Goal: Task Accomplishment & Management: Complete application form

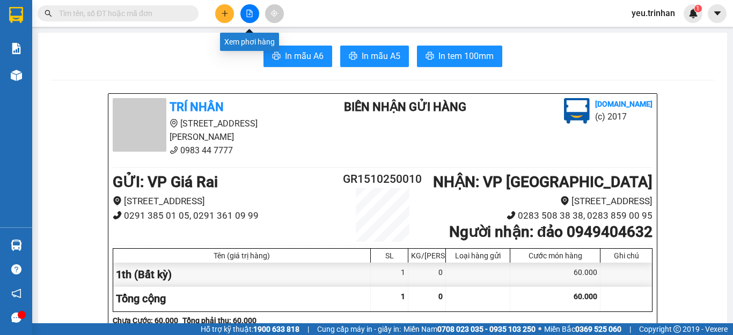
click at [249, 13] on icon "file-add" at bounding box center [250, 14] width 8 height 8
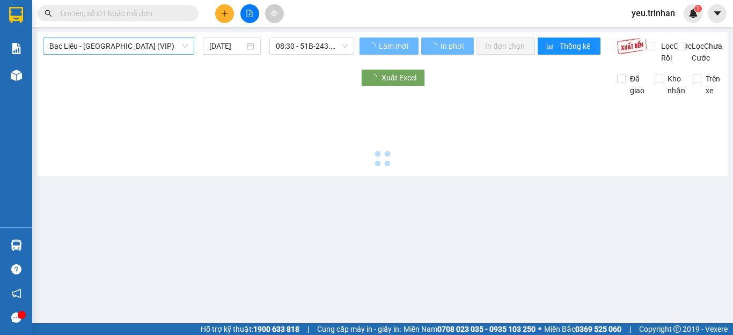
click at [110, 46] on span "Bạc Liêu - [GEOGRAPHIC_DATA] (VIP)" at bounding box center [118, 46] width 138 height 16
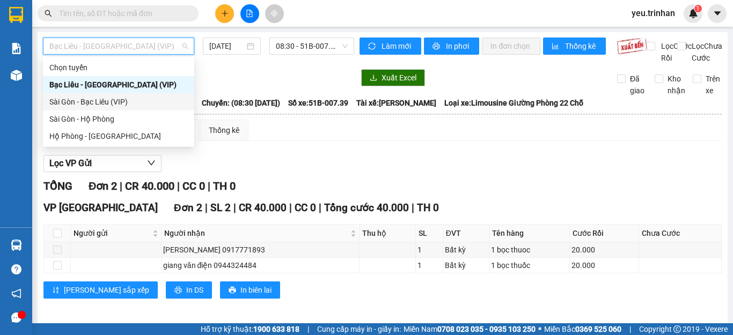
click at [74, 101] on div "Sài Gòn - Bạc Liêu (VIP)" at bounding box center [118, 102] width 138 height 12
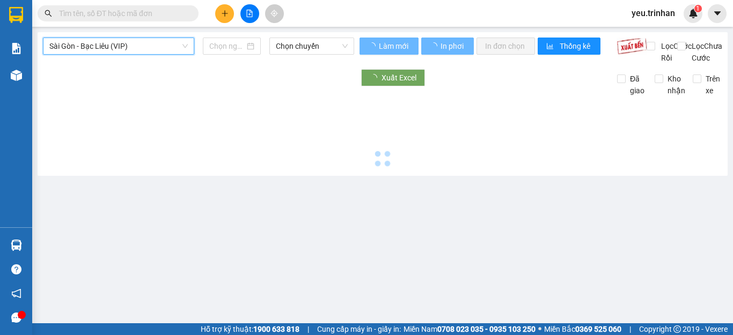
type input "[DATE]"
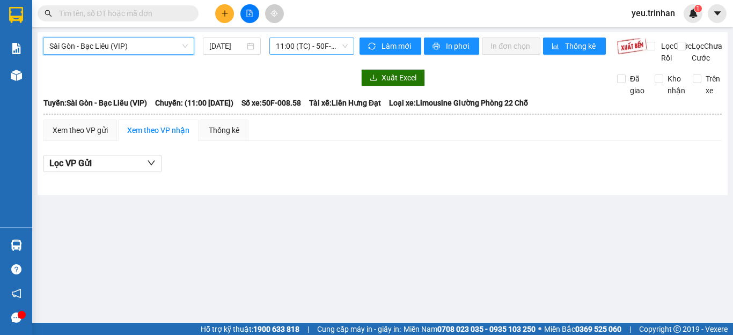
click at [295, 44] on span "11:00 (TC) - 50F-008.58" at bounding box center [312, 46] width 72 height 16
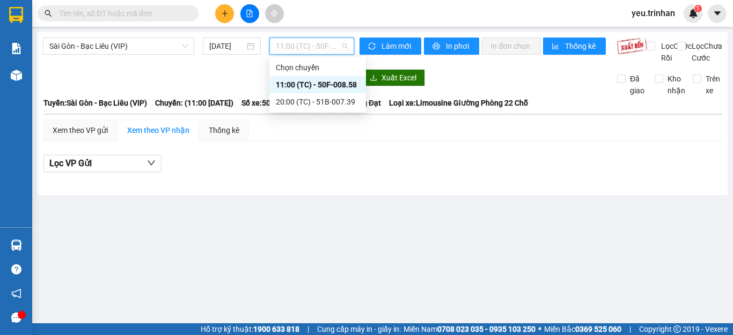
click at [288, 84] on div "11:00 (TC) - 50F-008.58" at bounding box center [318, 85] width 84 height 12
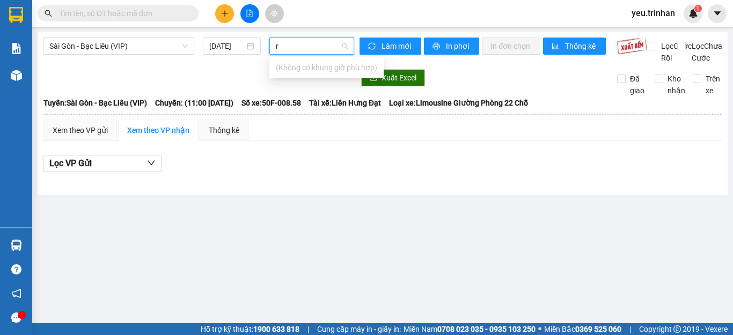
type input "r"
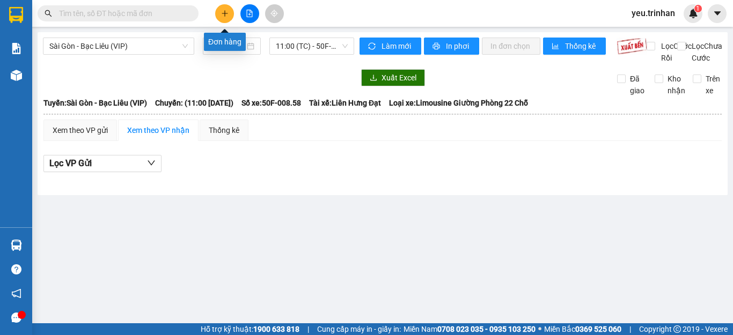
click at [230, 15] on button at bounding box center [224, 13] width 19 height 19
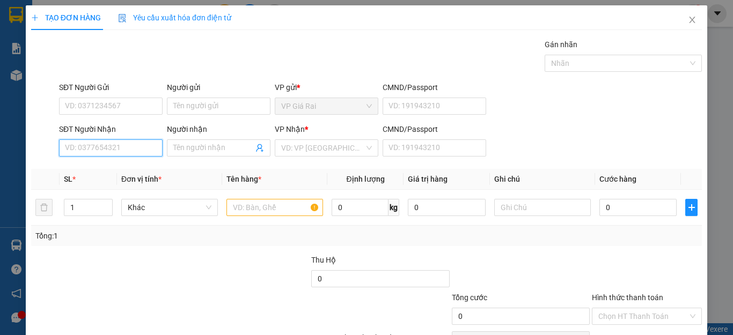
click at [112, 144] on input "SĐT Người Nhận" at bounding box center [111, 148] width 104 height 17
type input "0706684612"
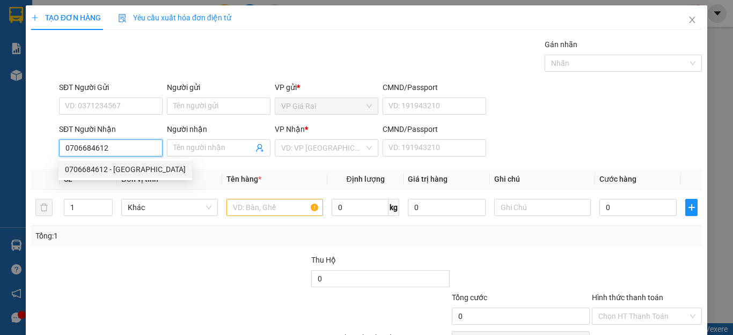
click at [109, 167] on div "0706684612 - [GEOGRAPHIC_DATA]" at bounding box center [125, 170] width 121 height 12
type input "[PERSON_NAME]"
type input "20.000"
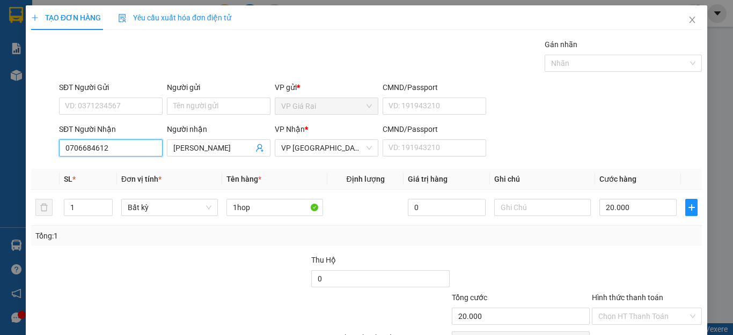
scroll to position [62, 0]
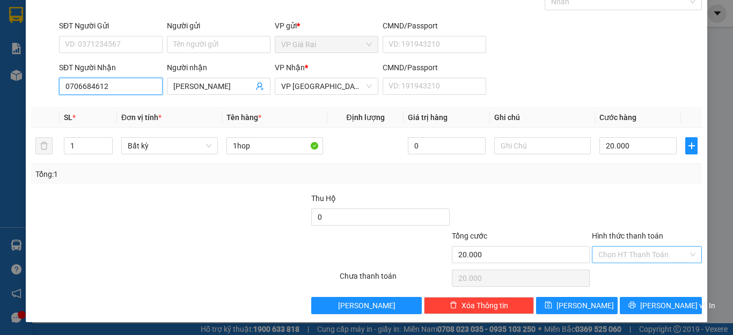
type input "0706684612"
click at [614, 261] on input "Hình thức thanh toán" at bounding box center [643, 255] width 90 height 16
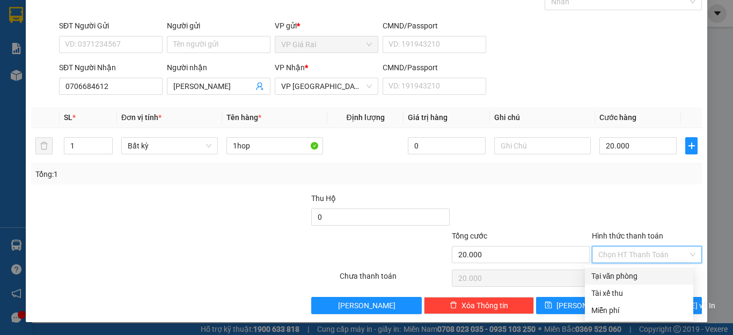
drag, startPoint x: 616, startPoint y: 273, endPoint x: 632, endPoint y: 299, distance: 30.8
click at [618, 274] on div "Tại văn phòng" at bounding box center [639, 277] width 96 height 12
type input "0"
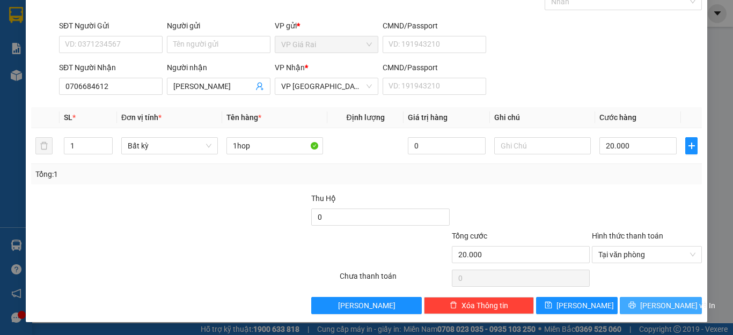
click at [632, 300] on button "[PERSON_NAME] và In" at bounding box center [661, 305] width 82 height 17
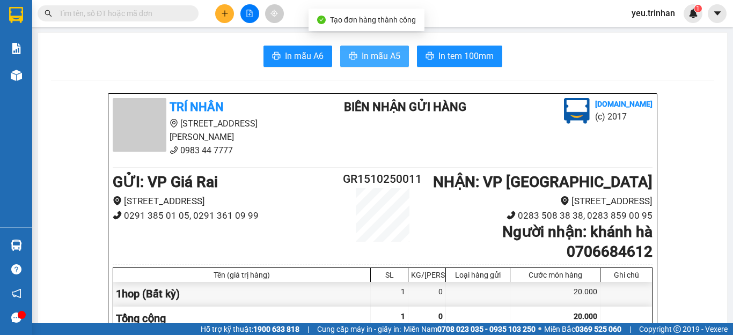
click at [374, 61] on span "In mẫu A5" at bounding box center [381, 55] width 39 height 13
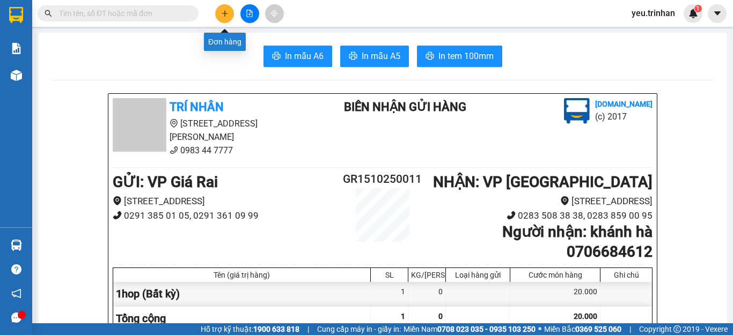
click at [225, 14] on icon "plus" at bounding box center [225, 14] width 8 height 8
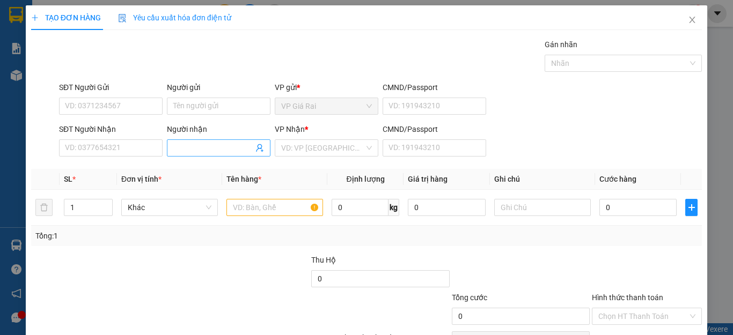
click at [223, 154] on input "Người nhận" at bounding box center [213, 148] width 80 height 12
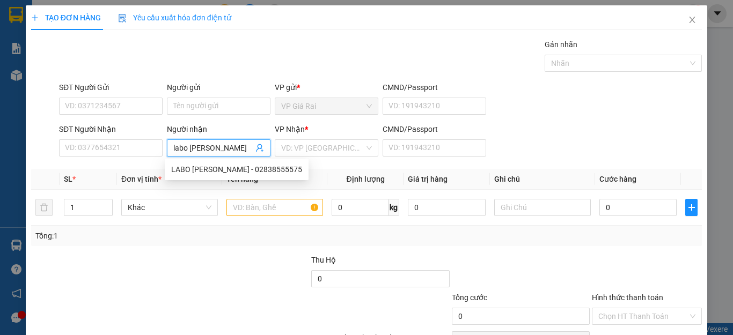
type input "labo [PERSON_NAME]"
click at [319, 135] on div "VP Nhận *" at bounding box center [327, 131] width 104 height 16
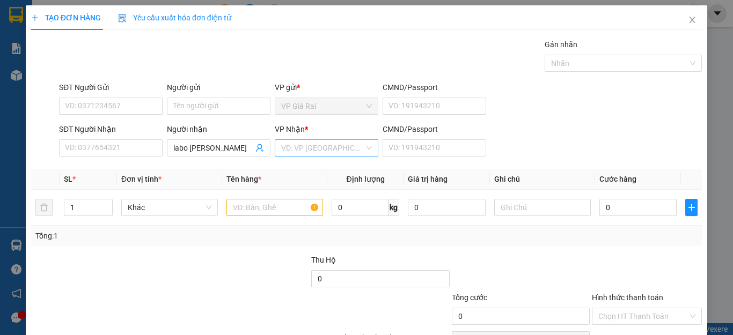
click at [306, 150] on input "search" at bounding box center [322, 148] width 83 height 16
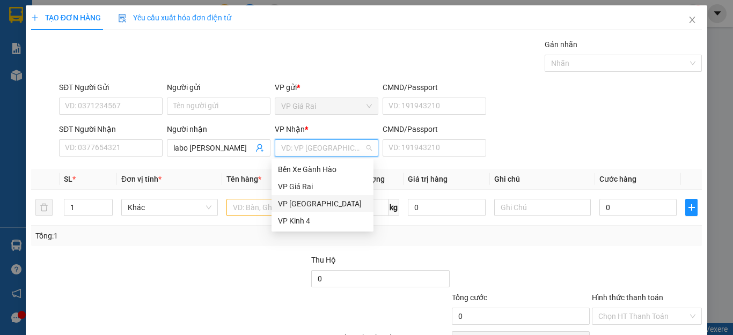
click at [297, 207] on div "VP [GEOGRAPHIC_DATA]" at bounding box center [322, 204] width 89 height 12
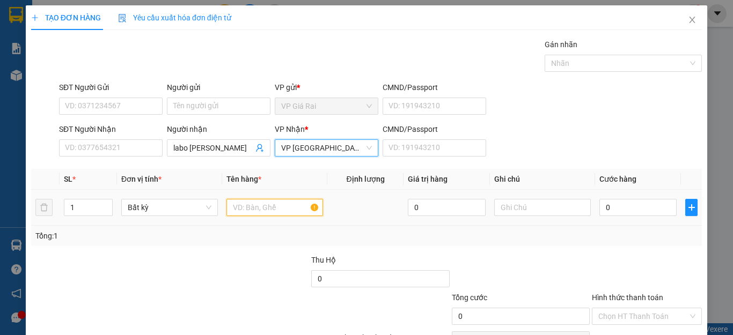
click at [253, 211] on input "text" at bounding box center [274, 207] width 97 height 17
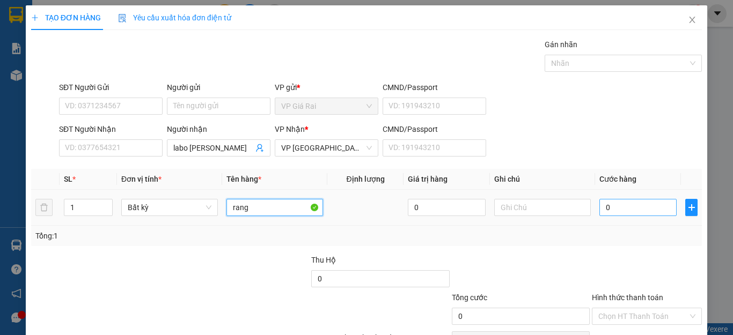
type input "rang"
click at [610, 207] on input "0" at bounding box center [638, 207] width 77 height 17
type input "2"
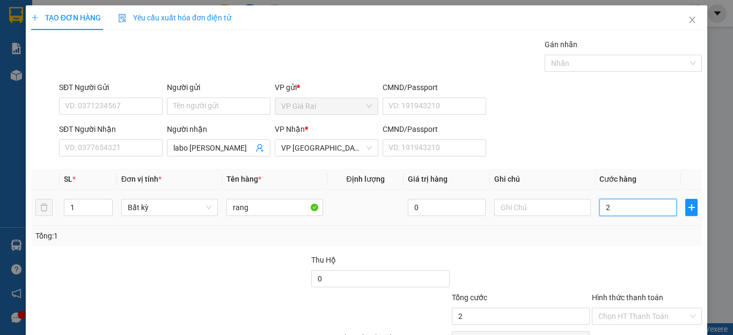
type input "20"
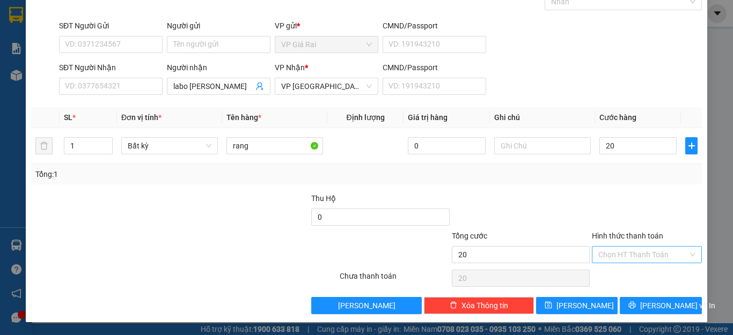
type input "20.000"
click at [627, 258] on input "Hình thức thanh toán" at bounding box center [643, 255] width 90 height 16
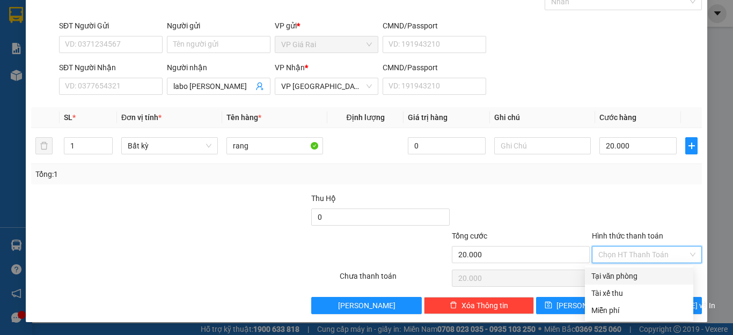
drag, startPoint x: 626, startPoint y: 276, endPoint x: 644, endPoint y: 314, distance: 41.8
click at [626, 276] on div "Tại văn phòng" at bounding box center [639, 277] width 96 height 12
type input "0"
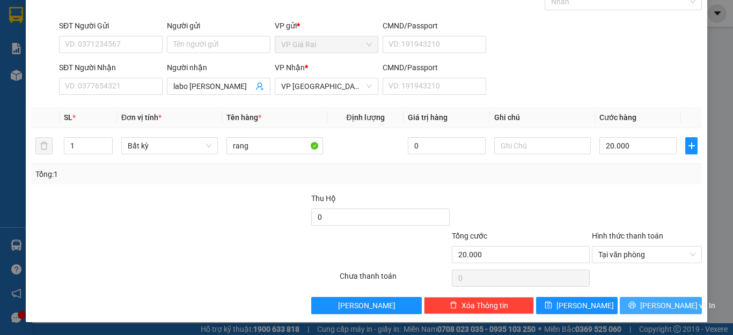
click at [645, 314] on button "[PERSON_NAME] và In" at bounding box center [661, 305] width 82 height 17
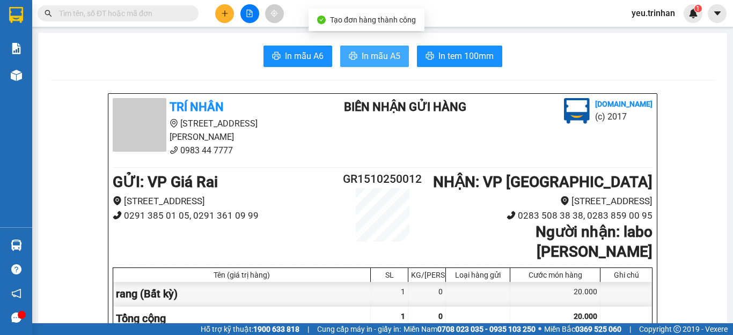
click at [364, 62] on span "In mẫu A5" at bounding box center [381, 55] width 39 height 13
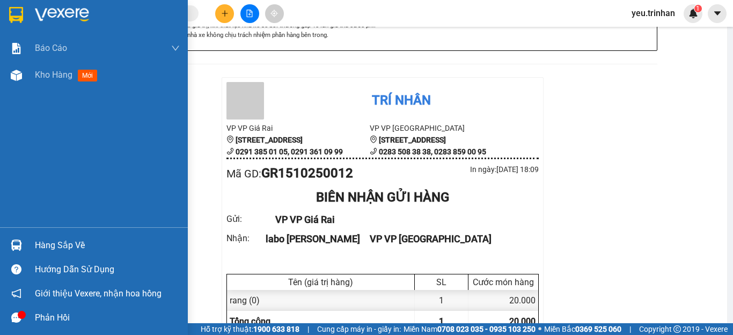
click at [15, 13] on img at bounding box center [16, 15] width 14 height 16
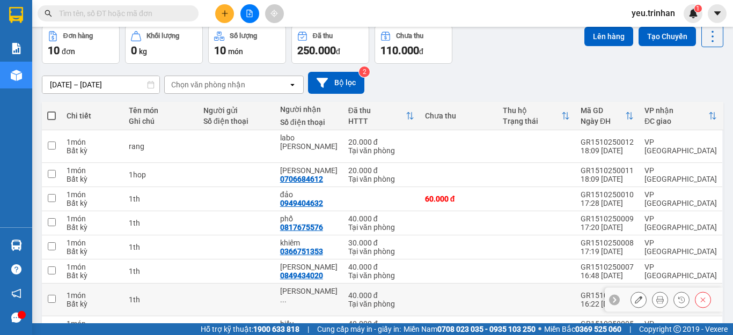
scroll to position [142, 0]
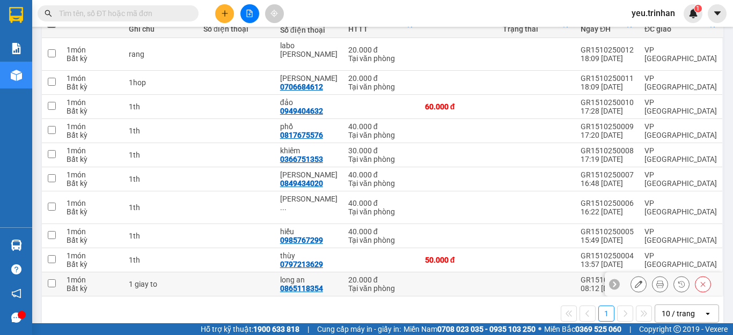
drag, startPoint x: 53, startPoint y: 267, endPoint x: 408, endPoint y: 141, distance: 377.0
click at [56, 273] on td at bounding box center [51, 285] width 19 height 24
checkbox input "true"
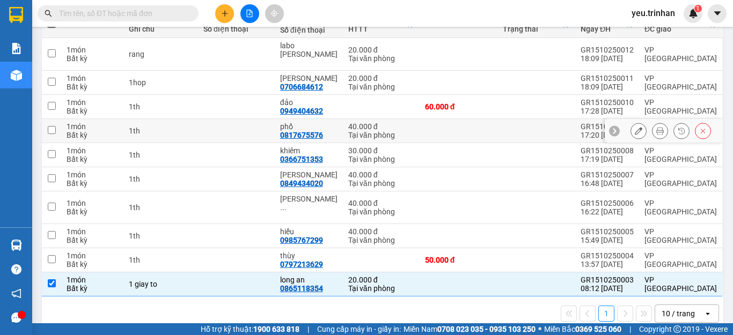
scroll to position [0, 0]
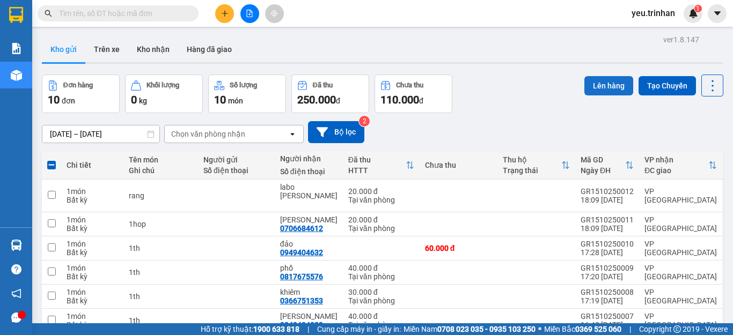
click at [586, 87] on button "Lên hàng" at bounding box center [608, 85] width 49 height 19
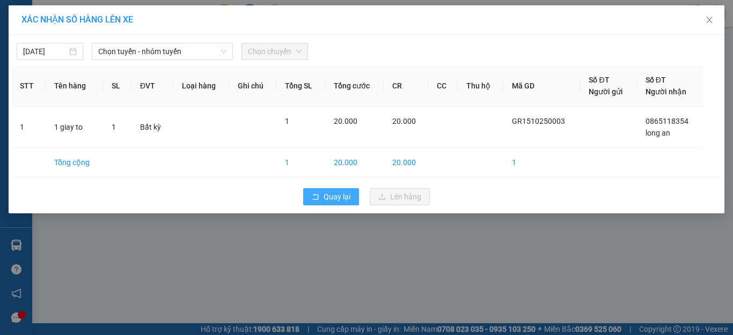
click at [341, 189] on button "Quay lại" at bounding box center [331, 196] width 56 height 17
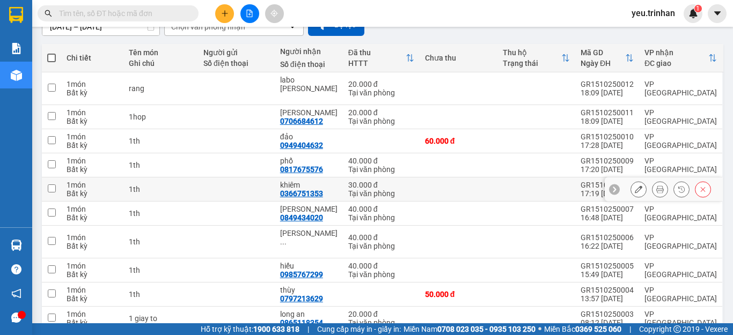
scroll to position [142, 0]
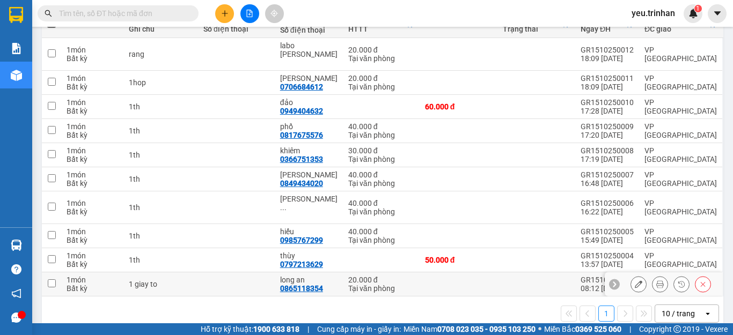
drag, startPoint x: 52, startPoint y: 268, endPoint x: 313, endPoint y: 212, distance: 266.9
click at [55, 280] on input "checkbox" at bounding box center [52, 284] width 8 height 8
checkbox input "true"
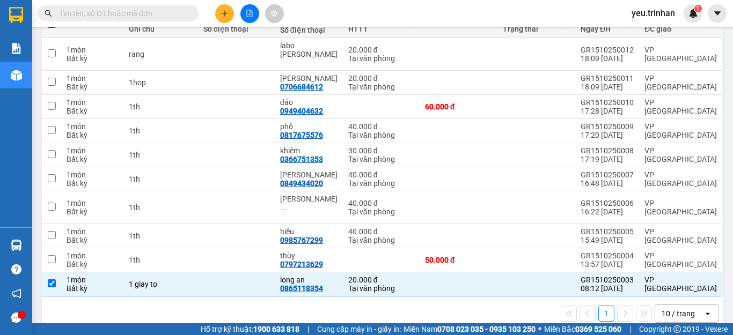
scroll to position [0, 0]
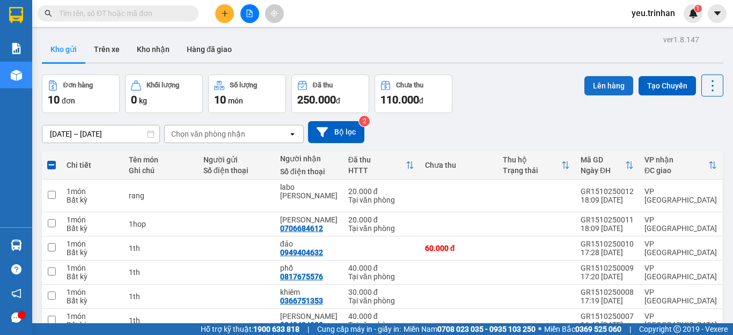
click at [591, 83] on button "Lên hàng" at bounding box center [608, 85] width 49 height 19
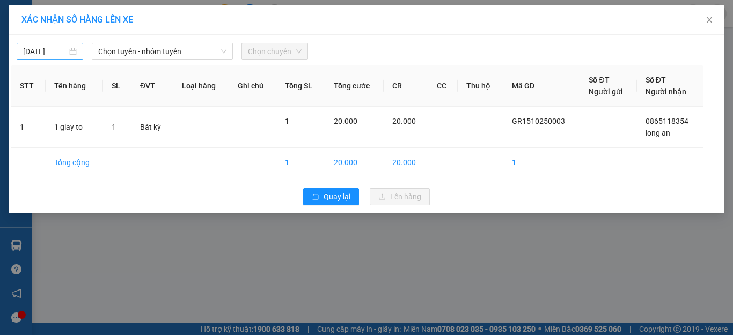
click at [56, 53] on input "[DATE]" at bounding box center [45, 52] width 44 height 12
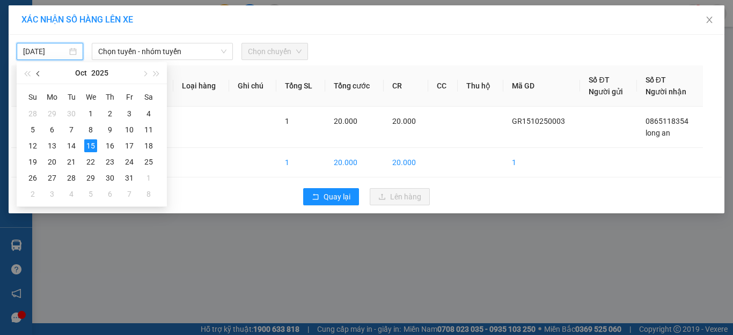
click at [39, 77] on button "button" at bounding box center [39, 72] width 12 height 21
click at [52, 145] on div "15" at bounding box center [52, 146] width 13 height 13
type input "[DATE]"
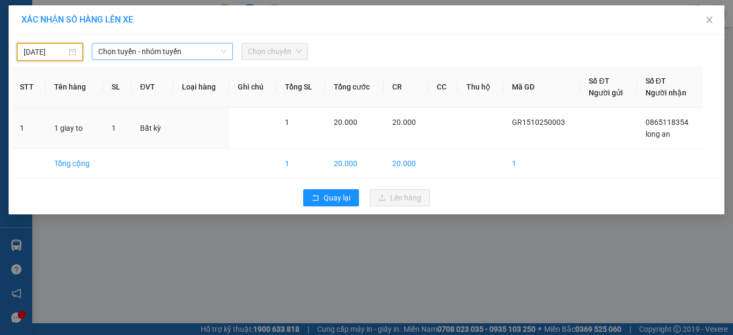
click at [133, 53] on span "Chọn tuyến - nhóm tuyến" at bounding box center [162, 51] width 128 height 16
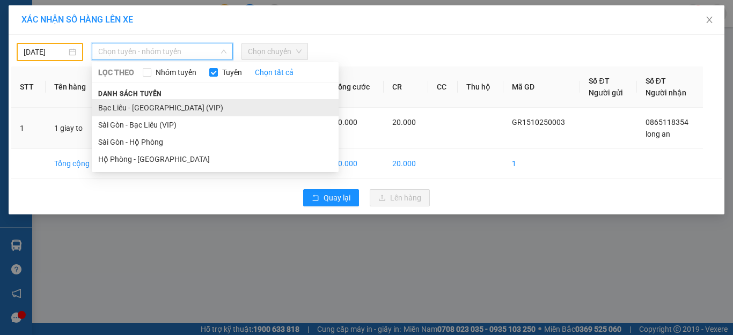
drag, startPoint x: 116, startPoint y: 103, endPoint x: 223, endPoint y: 60, distance: 115.1
click at [116, 102] on li "Bạc Liêu - [GEOGRAPHIC_DATA] (VIP)" at bounding box center [215, 107] width 247 height 17
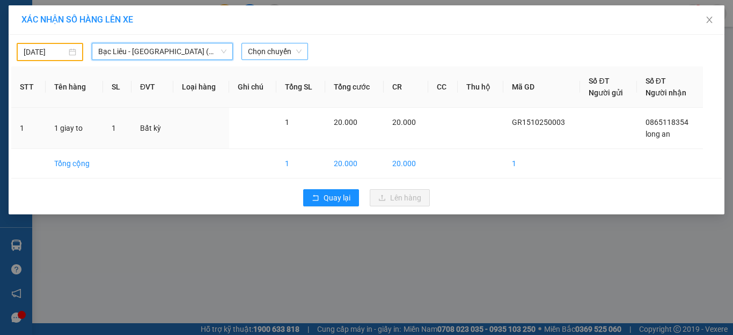
click at [279, 54] on span "Chọn chuyến" at bounding box center [275, 51] width 54 height 16
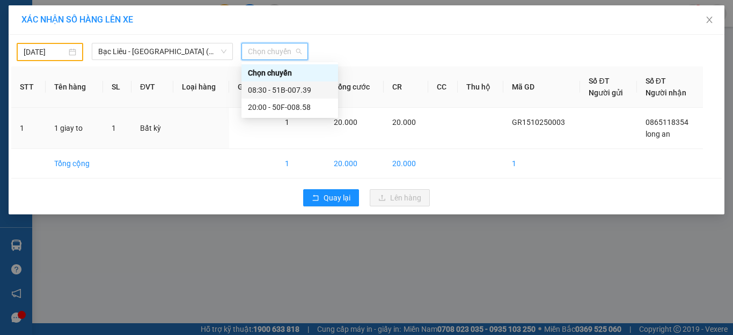
click at [270, 84] on div "08:30 - 51B-007.39" at bounding box center [290, 90] width 84 height 12
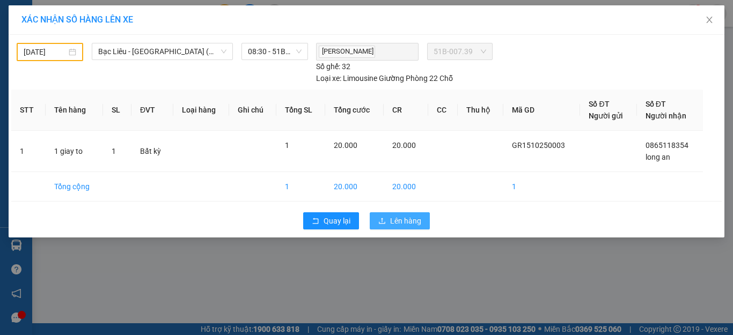
click at [394, 229] on button "Lên hàng" at bounding box center [400, 221] width 60 height 17
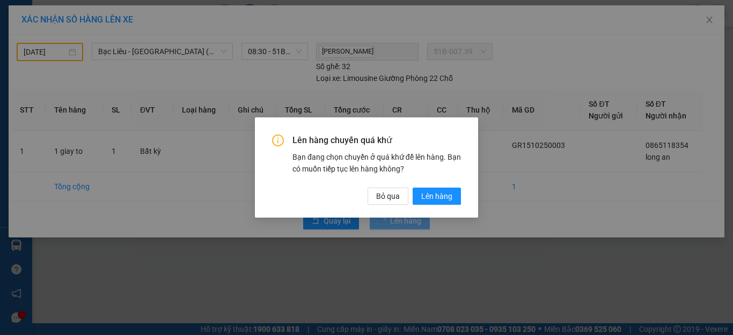
click at [432, 186] on div "Lên hàng chuyến quá khứ Bạn đang chọn chuyến ở quá khứ để lên hàng. Bạn có muốn…" at bounding box center [366, 170] width 189 height 70
click at [432, 195] on span "Lên hàng" at bounding box center [436, 197] width 31 height 12
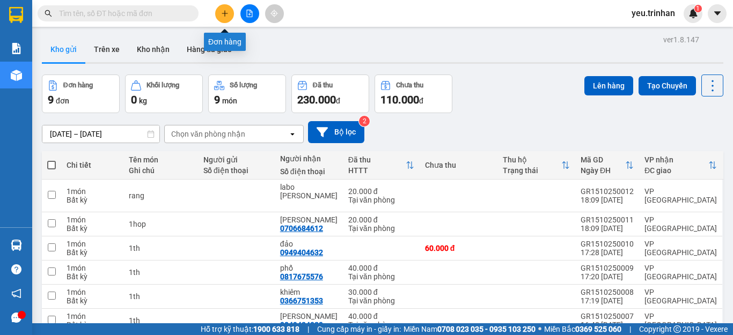
click at [225, 12] on icon "plus" at bounding box center [224, 13] width 1 height 6
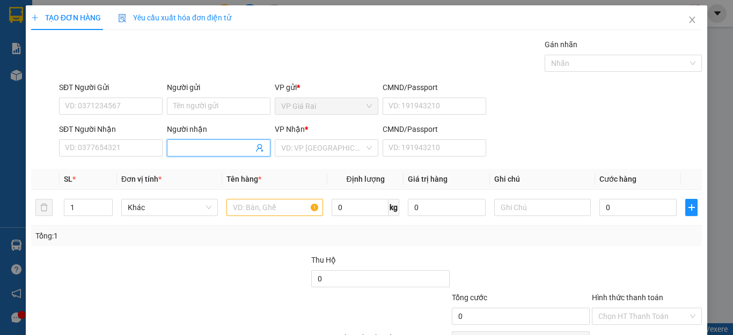
click at [194, 150] on input "Người nhận" at bounding box center [213, 148] width 80 height 12
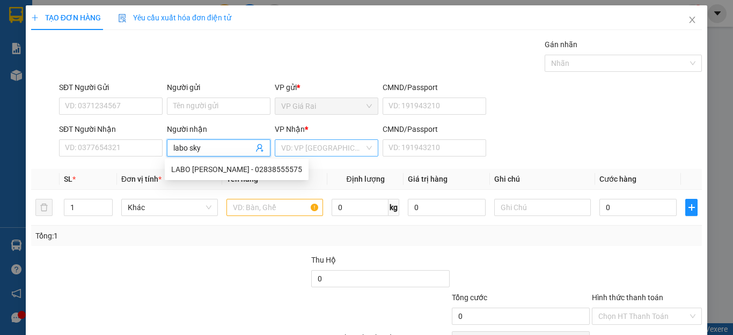
type input "labo sky"
click at [307, 151] on input "search" at bounding box center [322, 148] width 83 height 16
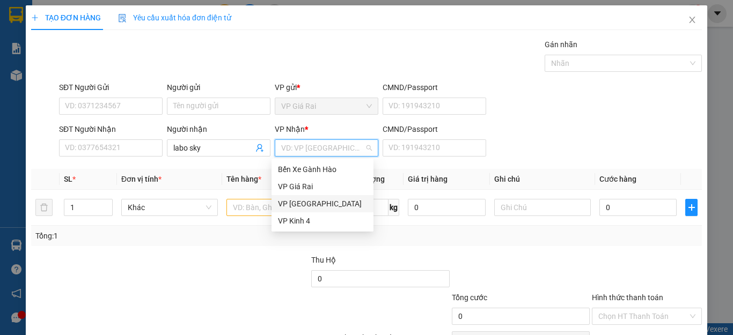
click at [290, 200] on div "VP [GEOGRAPHIC_DATA]" at bounding box center [322, 204] width 89 height 12
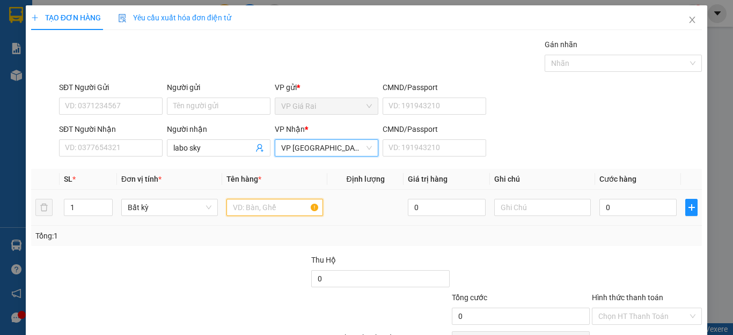
click at [258, 208] on input "text" at bounding box center [274, 207] width 97 height 17
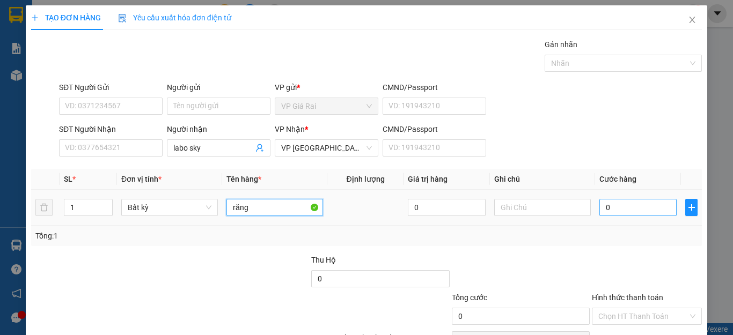
type input "răng"
click at [625, 209] on input "0" at bounding box center [638, 207] width 77 height 17
type input "3"
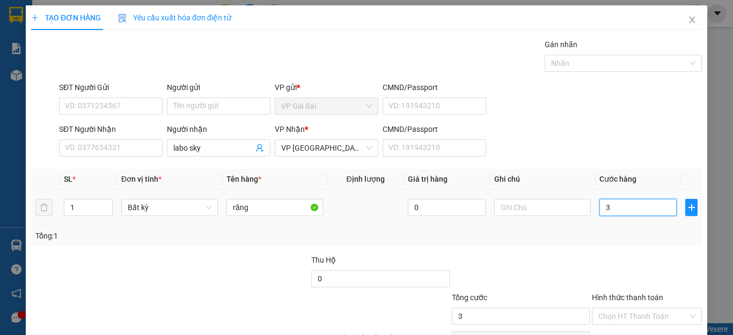
type input "30"
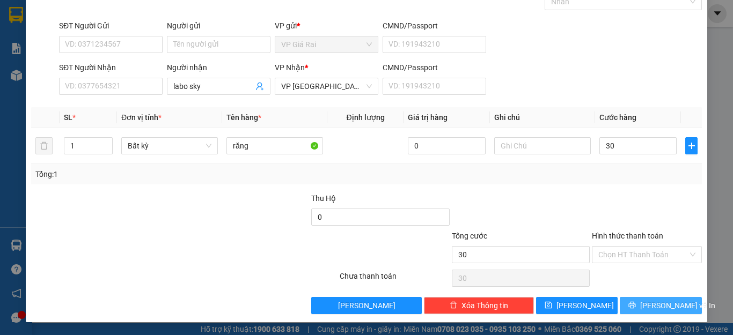
type input "30.000"
click at [640, 302] on button "[PERSON_NAME] và In" at bounding box center [661, 305] width 82 height 17
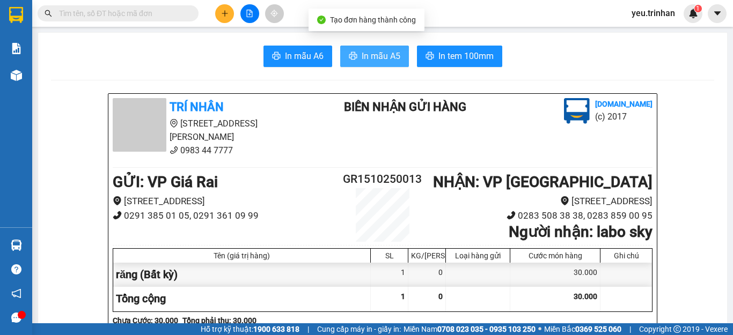
click at [383, 53] on span "In mẫu A5" at bounding box center [381, 55] width 39 height 13
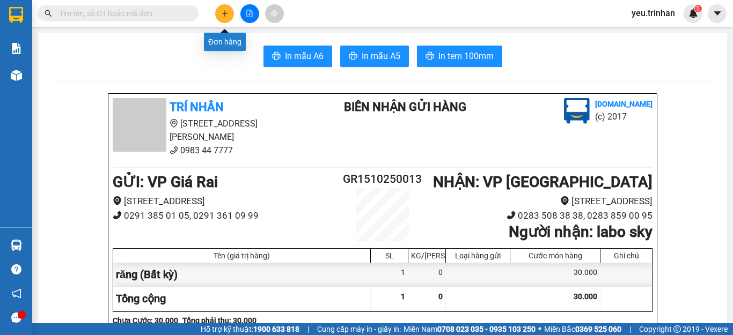
click at [227, 11] on icon "plus" at bounding box center [225, 14] width 8 height 8
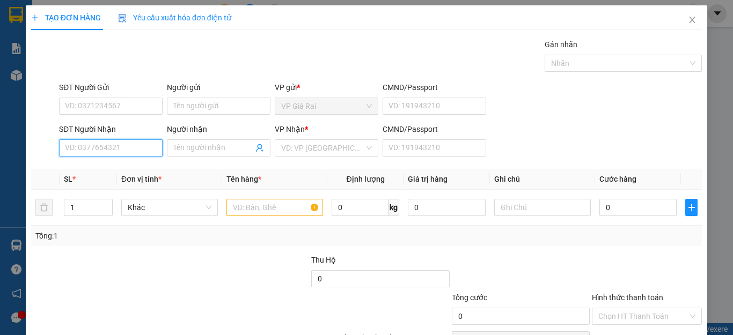
click at [113, 152] on input "SĐT Người Nhận" at bounding box center [111, 148] width 104 height 17
drag, startPoint x: 106, startPoint y: 169, endPoint x: 95, endPoint y: 162, distance: 13.1
click at [104, 167] on div "0832947470 - phụng" at bounding box center [109, 170] width 89 height 12
type input "0832947470"
type input "phụng"
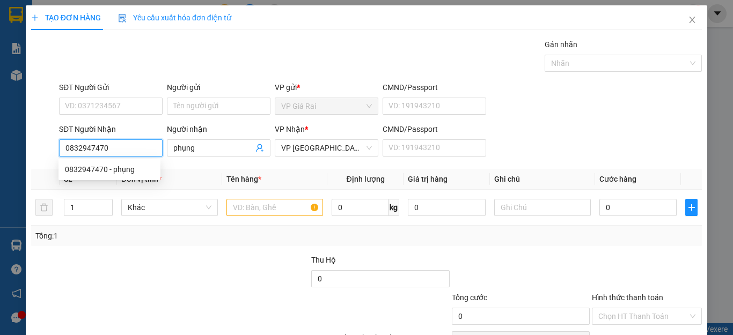
type input "50.000"
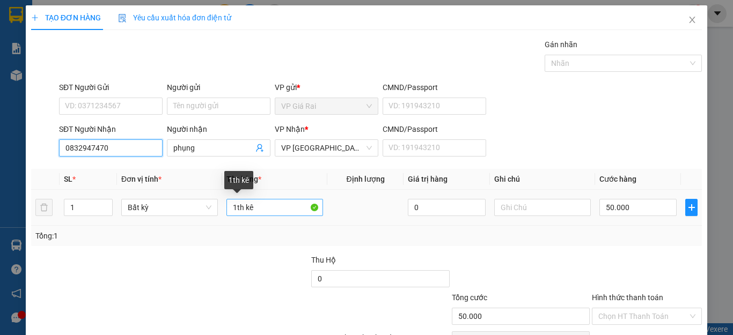
type input "0832947470"
click at [283, 206] on input "1th kê" at bounding box center [274, 207] width 97 height 17
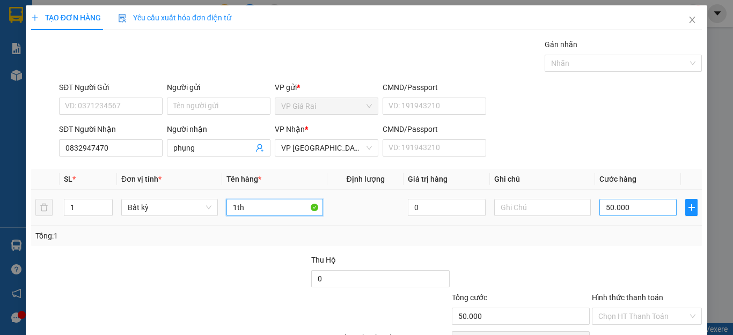
type input "1th"
click at [609, 213] on input "50.000" at bounding box center [638, 207] width 77 height 17
type input "4"
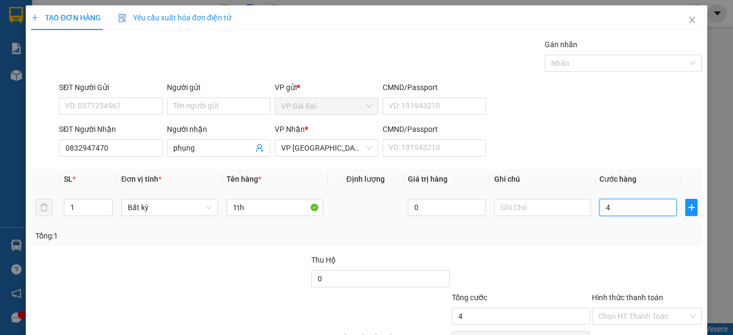
type input "40"
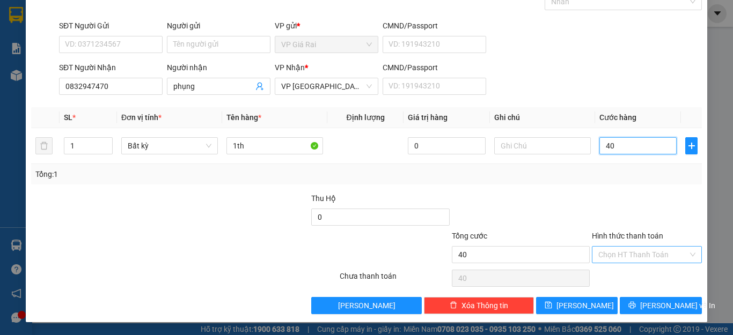
type input "40"
type input "40.000"
click at [633, 253] on input "Hình thức thanh toán" at bounding box center [643, 255] width 90 height 16
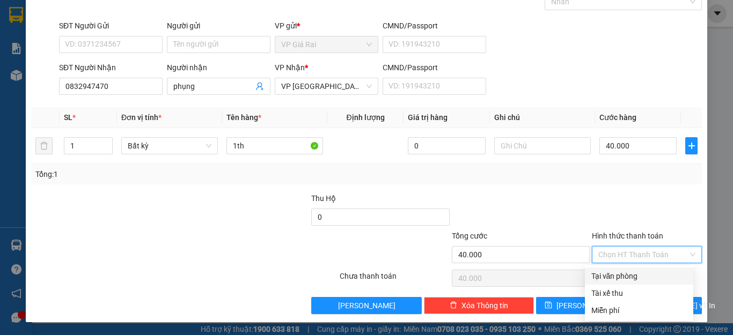
click at [623, 267] on div "Transit Pickup Surcharge Ids Transit Deliver Surcharge Ids Transit Deliver Surc…" at bounding box center [366, 146] width 671 height 338
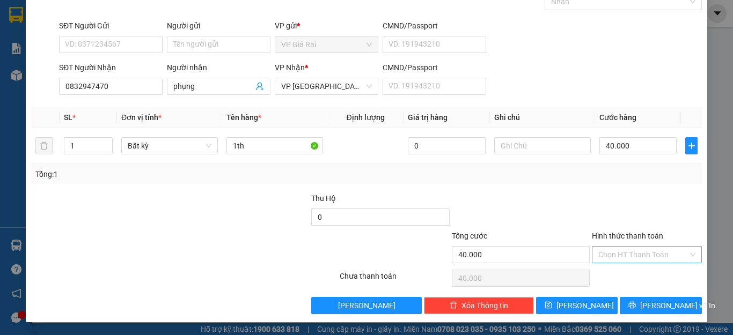
click at [634, 254] on input "Hình thức thanh toán" at bounding box center [643, 255] width 90 height 16
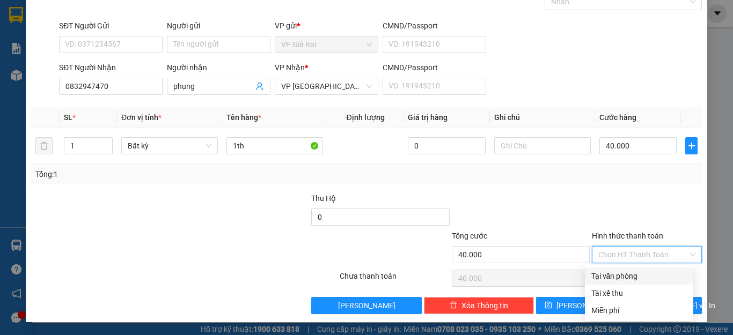
drag, startPoint x: 622, startPoint y: 276, endPoint x: 647, endPoint y: 288, distance: 27.6
click at [622, 275] on div "Tại văn phòng" at bounding box center [639, 277] width 96 height 12
type input "0"
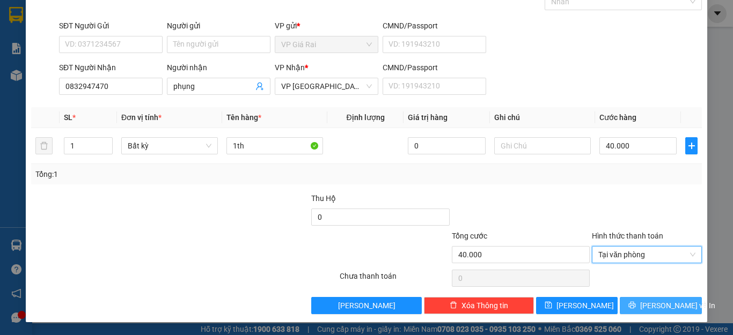
click at [670, 306] on span "[PERSON_NAME] và In" at bounding box center [677, 306] width 75 height 12
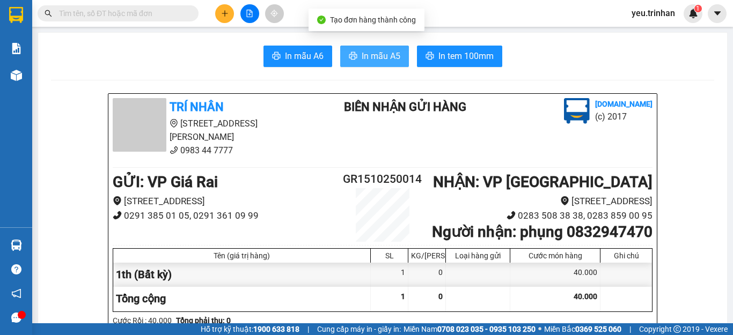
click at [368, 56] on span "In mẫu A5" at bounding box center [381, 55] width 39 height 13
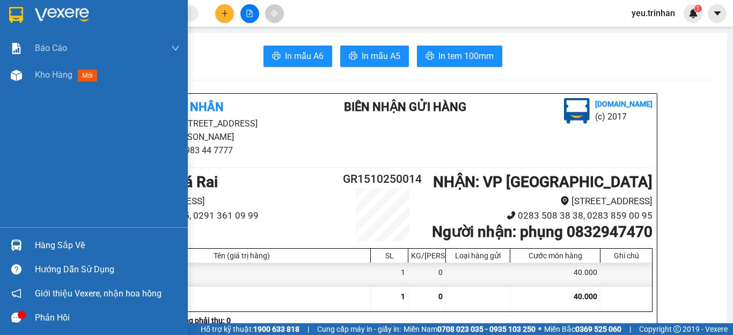
click at [16, 16] on img at bounding box center [16, 15] width 14 height 16
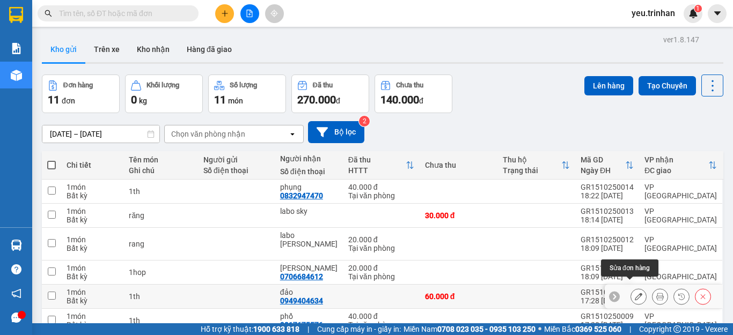
click at [635, 293] on icon at bounding box center [639, 297] width 8 height 8
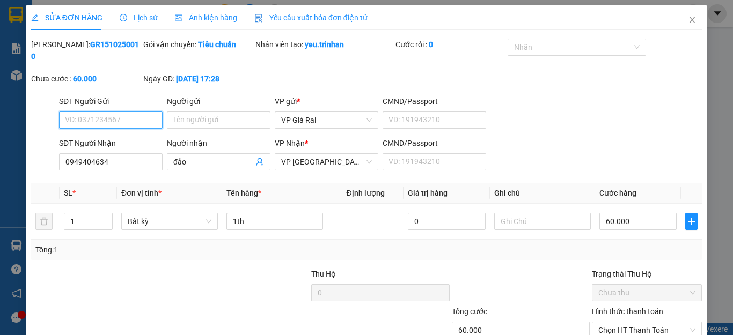
type input "0949404634"
type input "đảo"
type input "60.000"
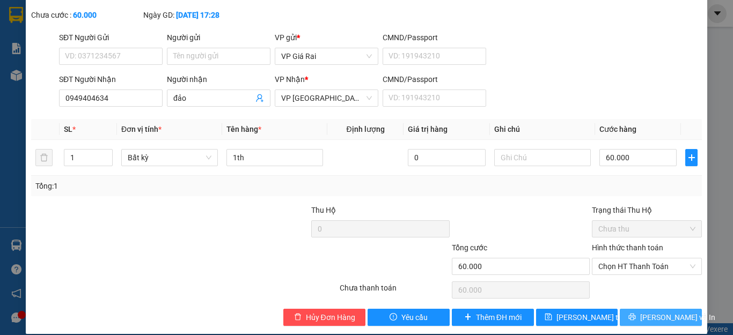
click at [655, 312] on span "[PERSON_NAME] và In" at bounding box center [677, 318] width 75 height 12
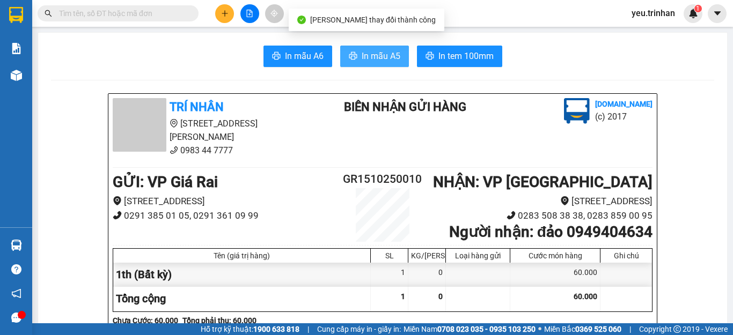
click at [369, 54] on span "In mẫu A5" at bounding box center [381, 55] width 39 height 13
